Goal: Task Accomplishment & Management: Manage account settings

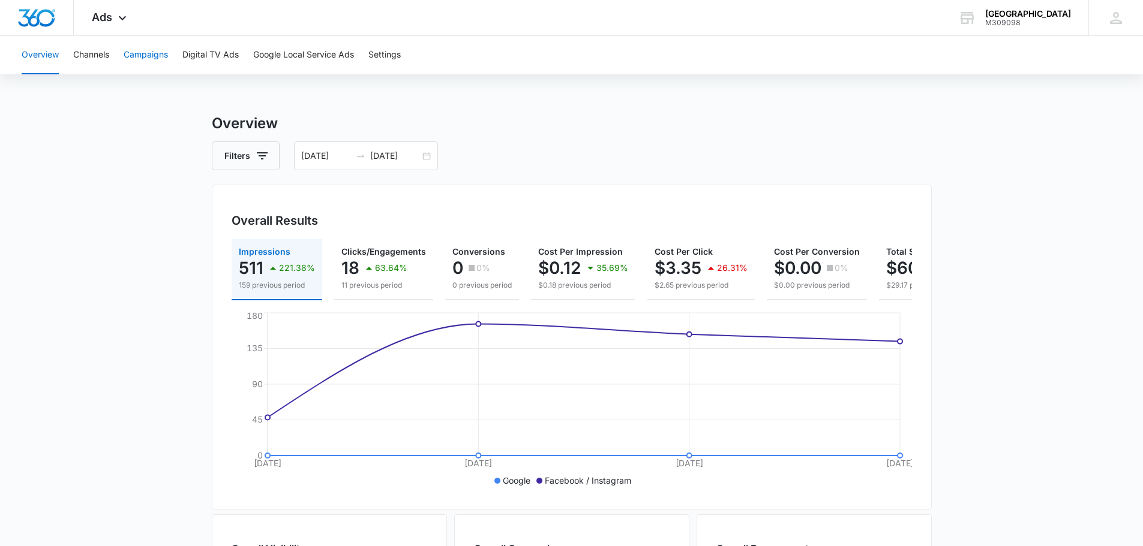
click at [128, 61] on button "Campaigns" at bounding box center [146, 55] width 44 height 38
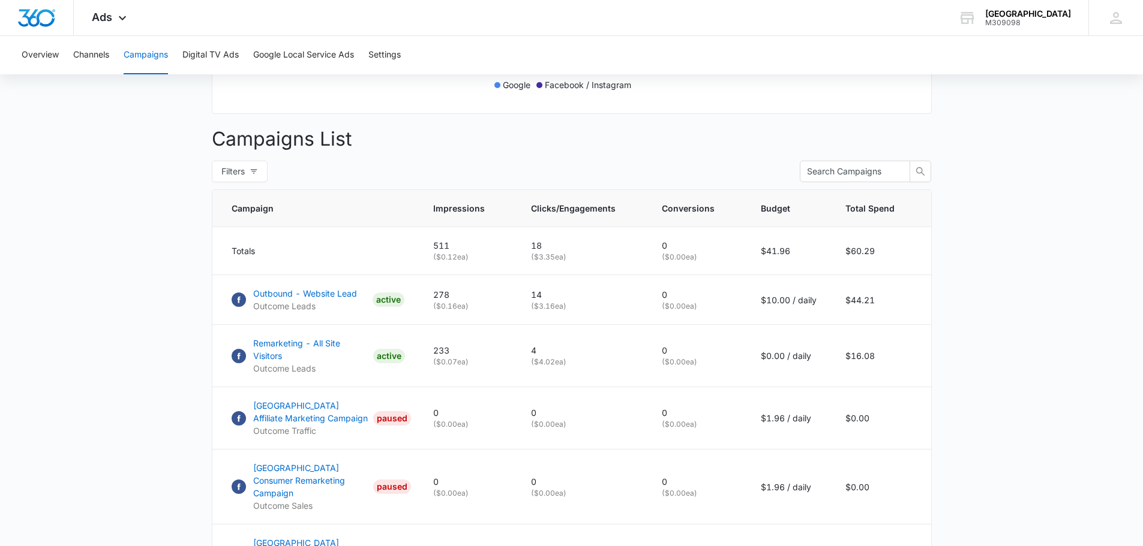
scroll to position [397, 0]
drag, startPoint x: 154, startPoint y: 347, endPoint x: 150, endPoint y: 474, distance: 127.2
click at [150, 474] on main "Campaigns Filters [DATE] [DATE] Overall Results Impressions 511 221.38% 159 pre…" at bounding box center [571, 193] width 1143 height 955
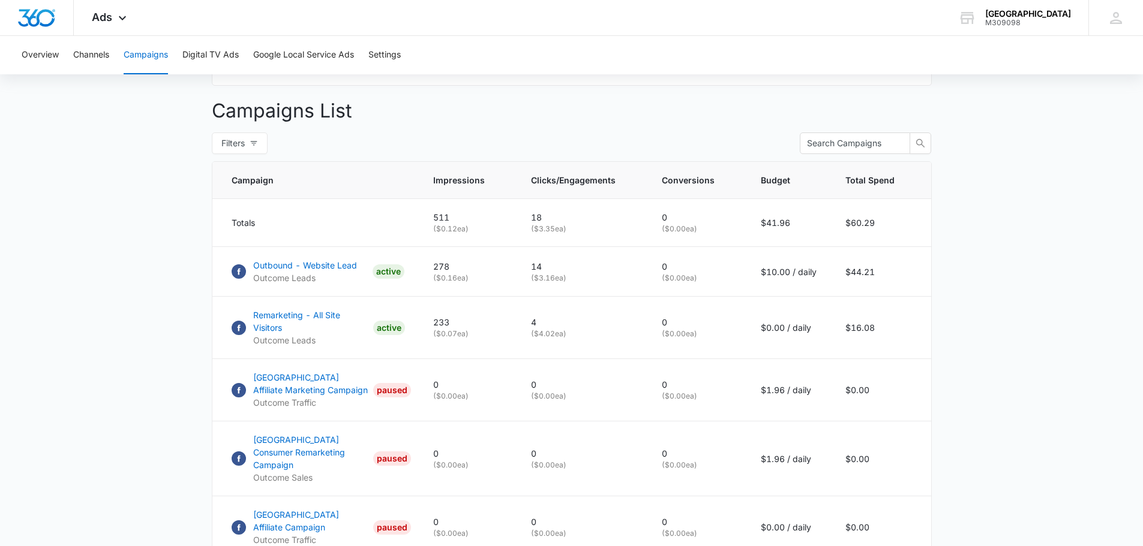
scroll to position [441, 0]
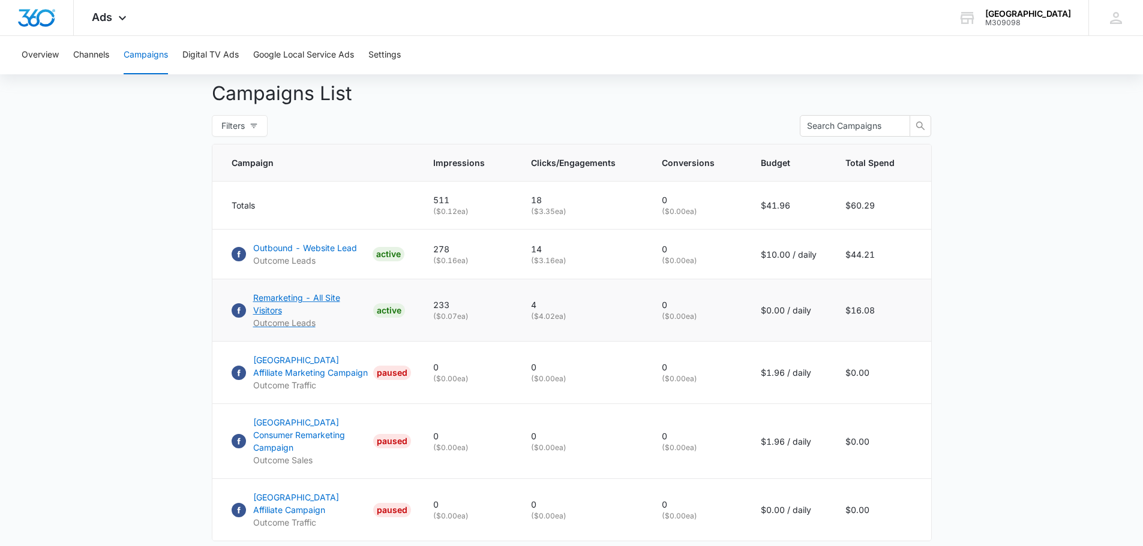
click at [332, 306] on p "Remarketing - All Site Visitors" at bounding box center [310, 304] width 115 height 25
click at [46, 55] on button "Overview" at bounding box center [40, 55] width 37 height 38
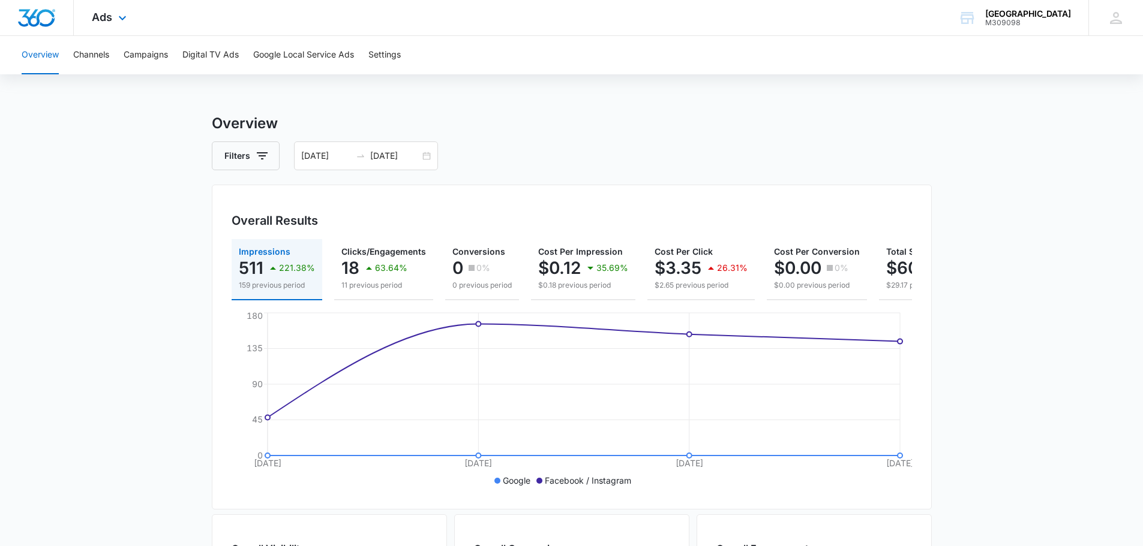
click at [130, 23] on div "Ads Apps Reputation Forms CRM Email Social Payments POS Content Ads Intelligenc…" at bounding box center [111, 17] width 74 height 35
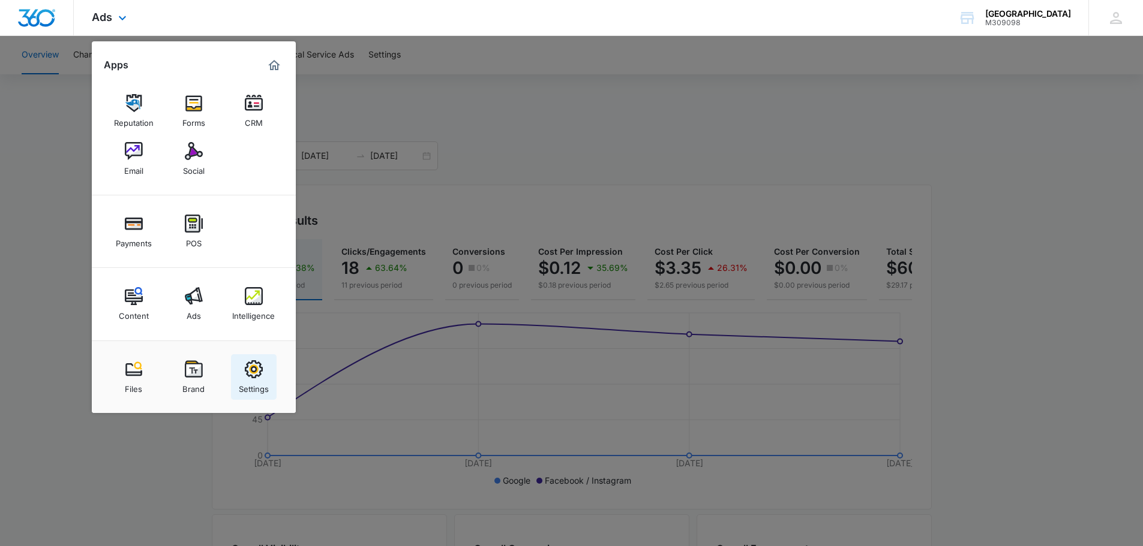
click at [259, 373] on img at bounding box center [254, 370] width 18 height 18
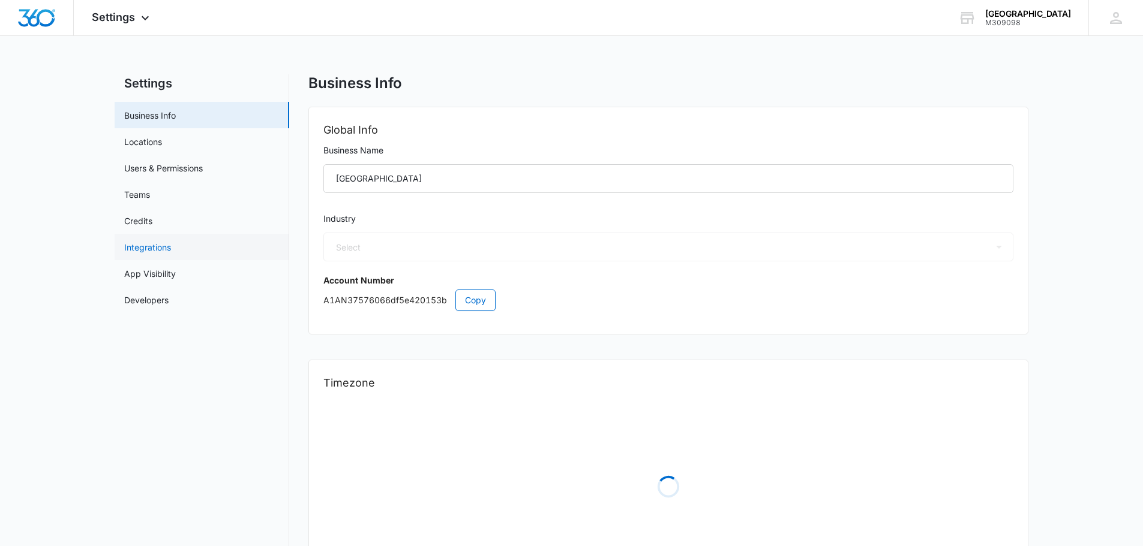
select select "52"
select select "US"
select select "America/Los_Angeles"
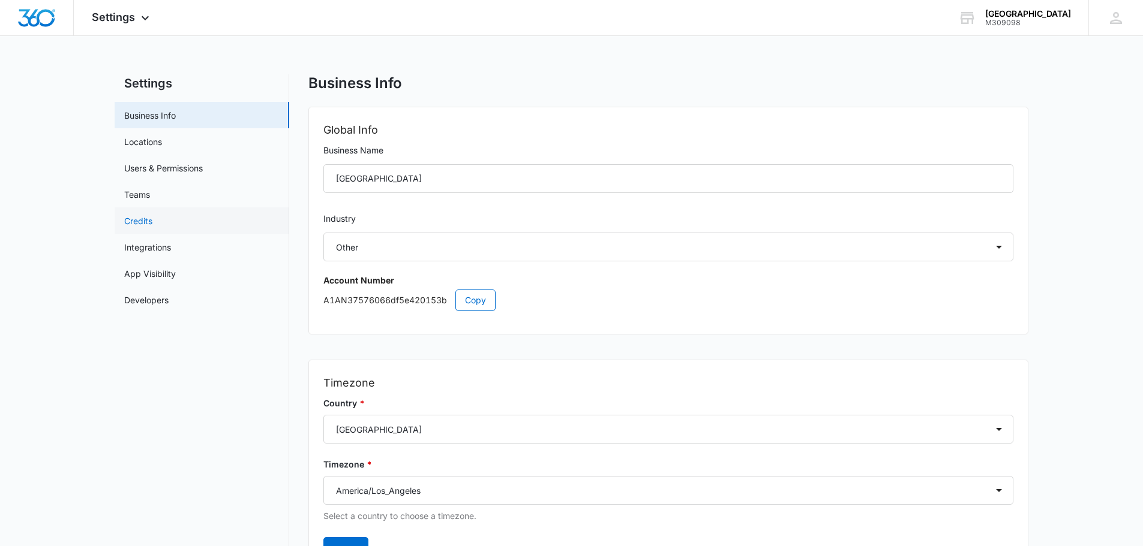
click at [152, 221] on link "Credits" at bounding box center [138, 221] width 28 height 13
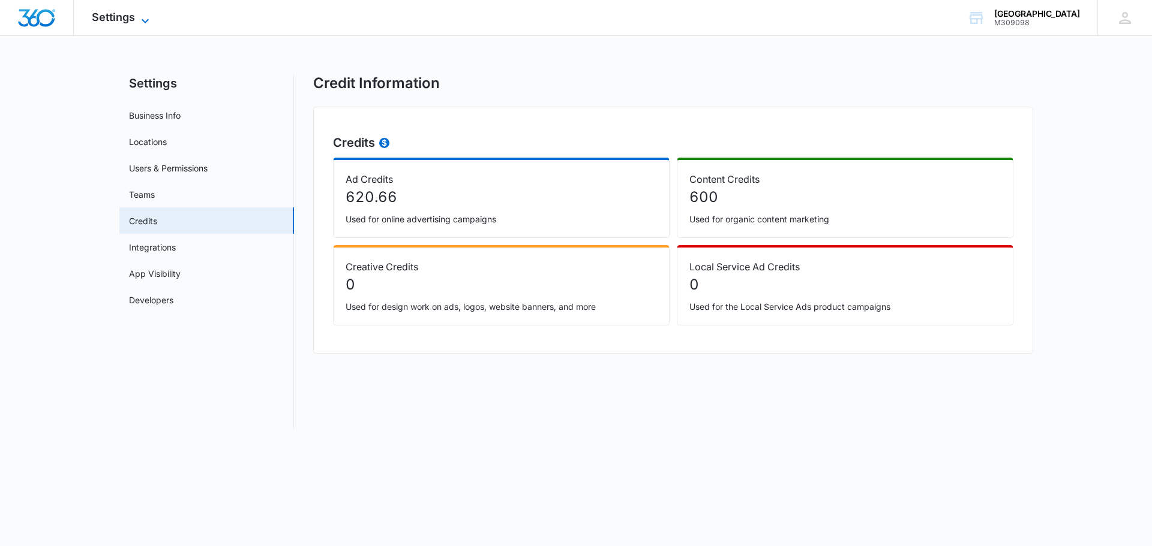
click at [141, 19] on icon at bounding box center [145, 21] width 14 height 14
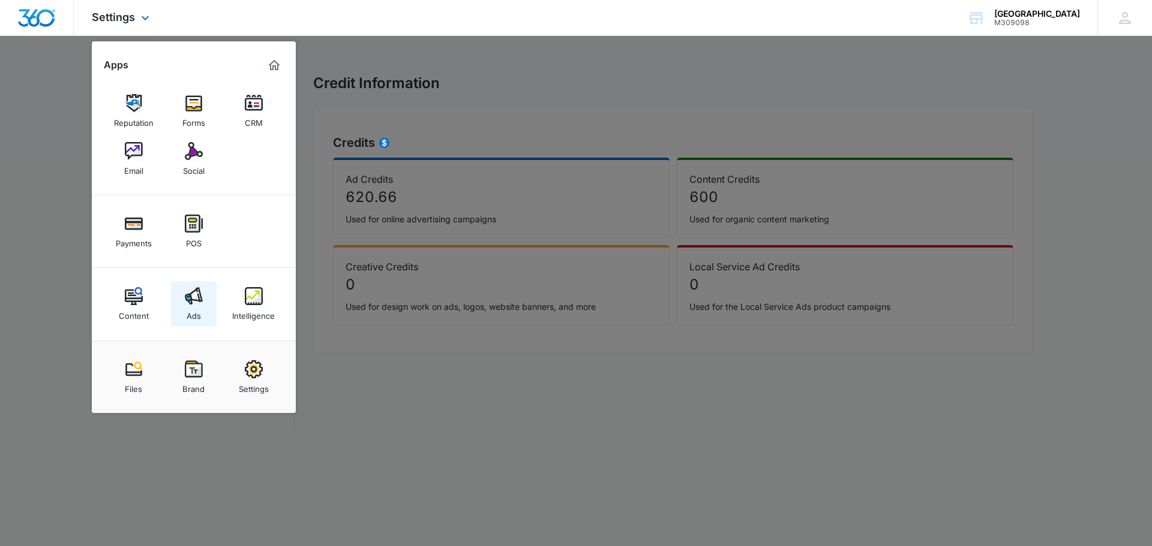
click at [185, 299] on img at bounding box center [194, 296] width 18 height 18
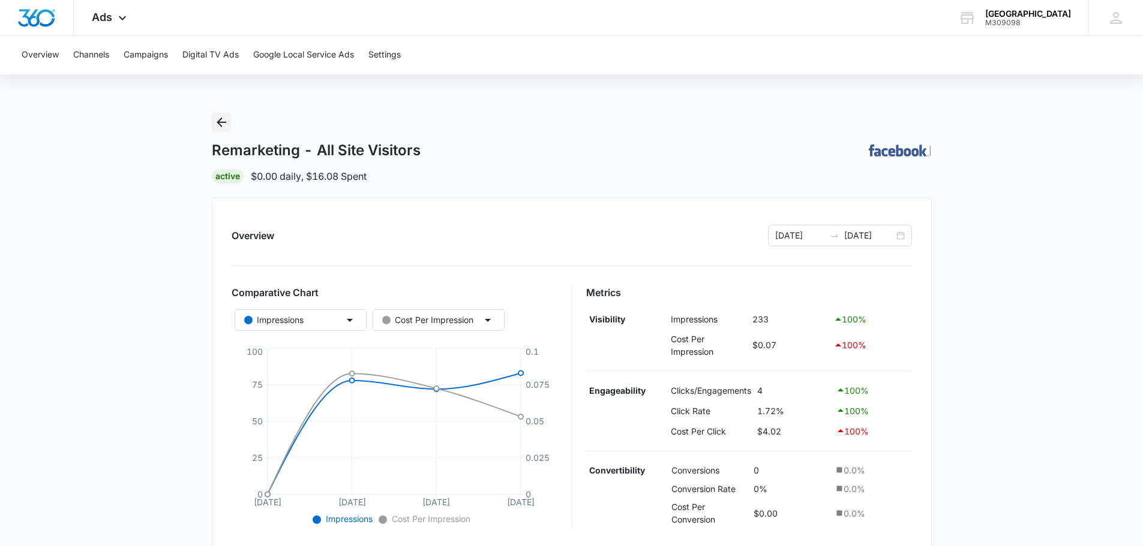
click at [226, 119] on icon "Back" at bounding box center [221, 122] width 14 height 14
